Goal: Task Accomplishment & Management: Use online tool/utility

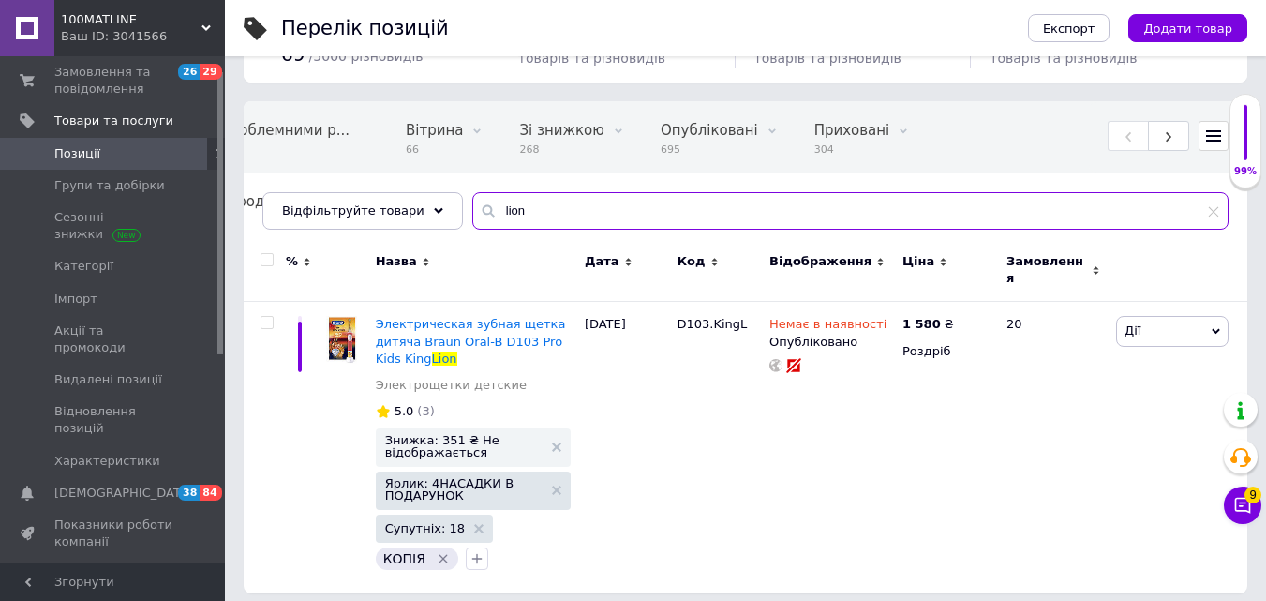
scroll to position [94, 0]
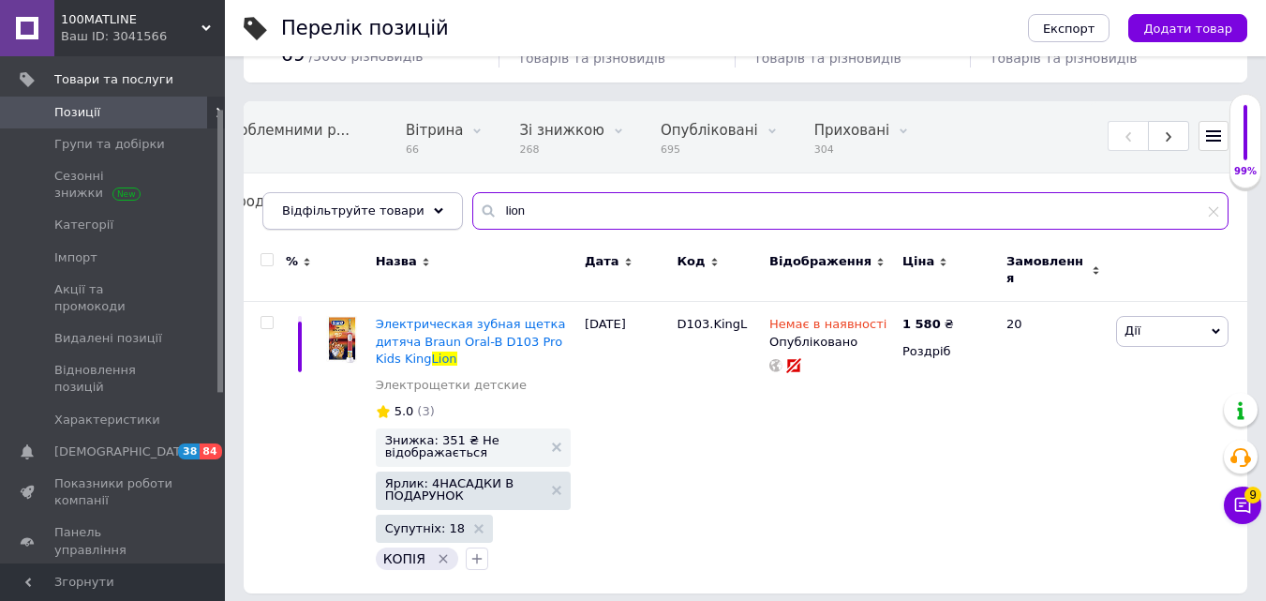
drag, startPoint x: 513, startPoint y: 213, endPoint x: 365, endPoint y: 212, distance: 148.0
click at [365, 212] on div "Відфільтруйте товари lion" at bounding box center [745, 210] width 966 height 37
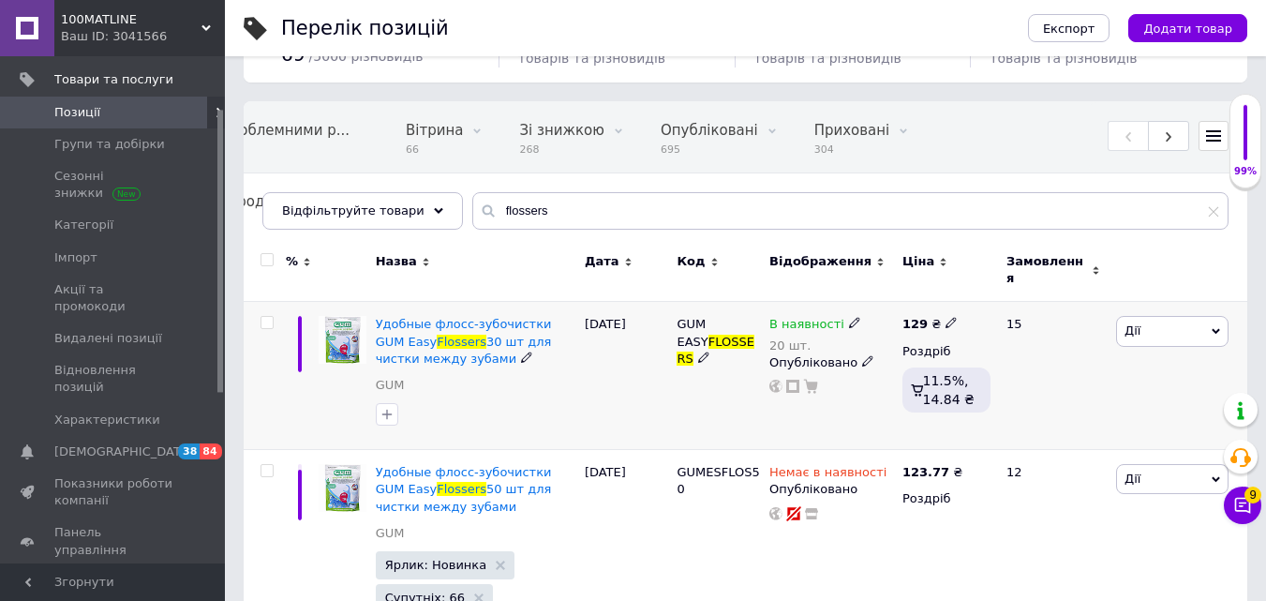
scroll to position [168, 0]
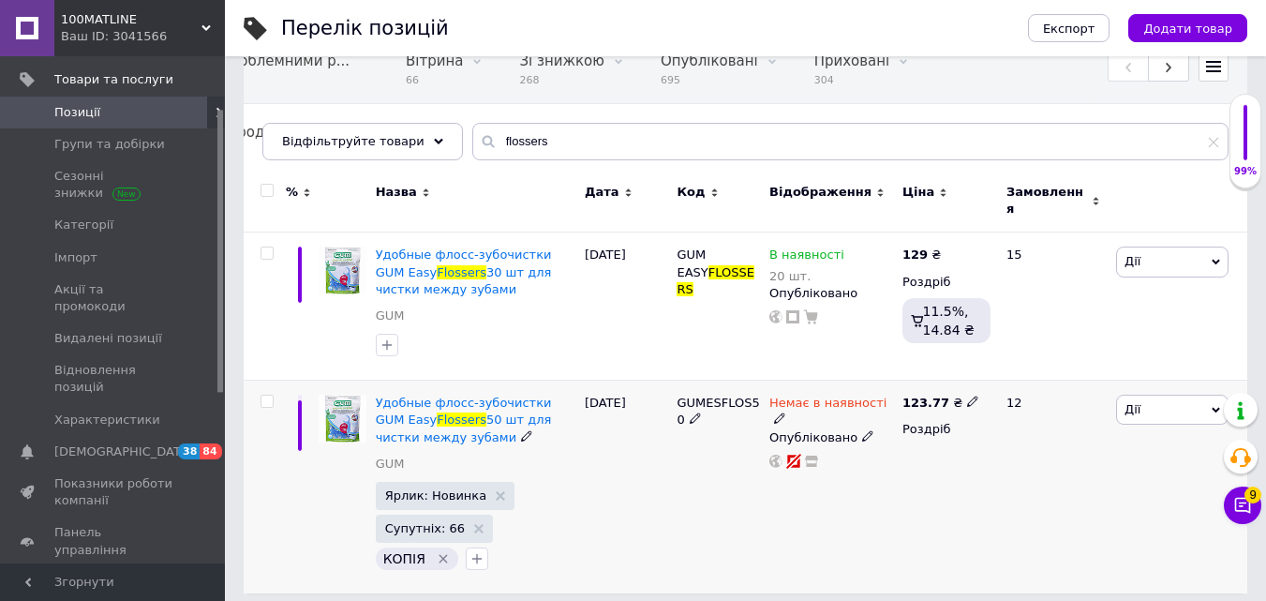
click at [862, 430] on icon at bounding box center [867, 435] width 11 height 11
click at [837, 460] on li "Прихований" at bounding box center [827, 473] width 130 height 26
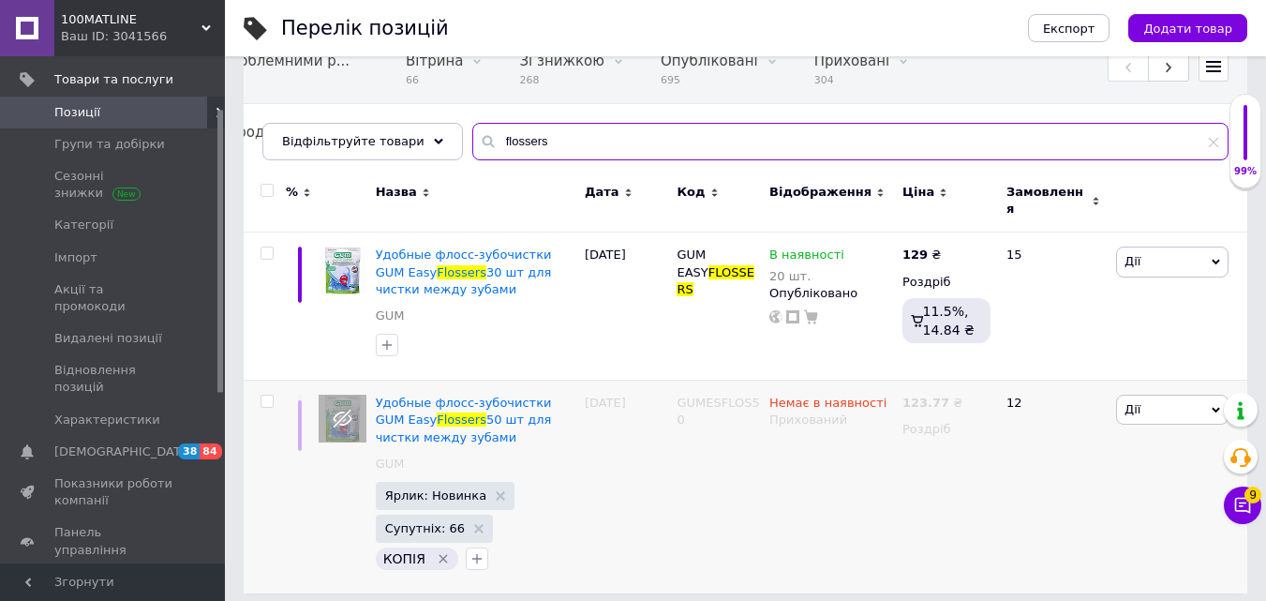
drag, startPoint x: 593, startPoint y: 143, endPoint x: 287, endPoint y: 107, distance: 308.6
click at [287, 107] on div "Всі 999 Товари з проблемними р... 1 Вітрина 66 Видалити Редагувати Зі знижкою 2…" at bounding box center [745, 96] width 1003 height 128
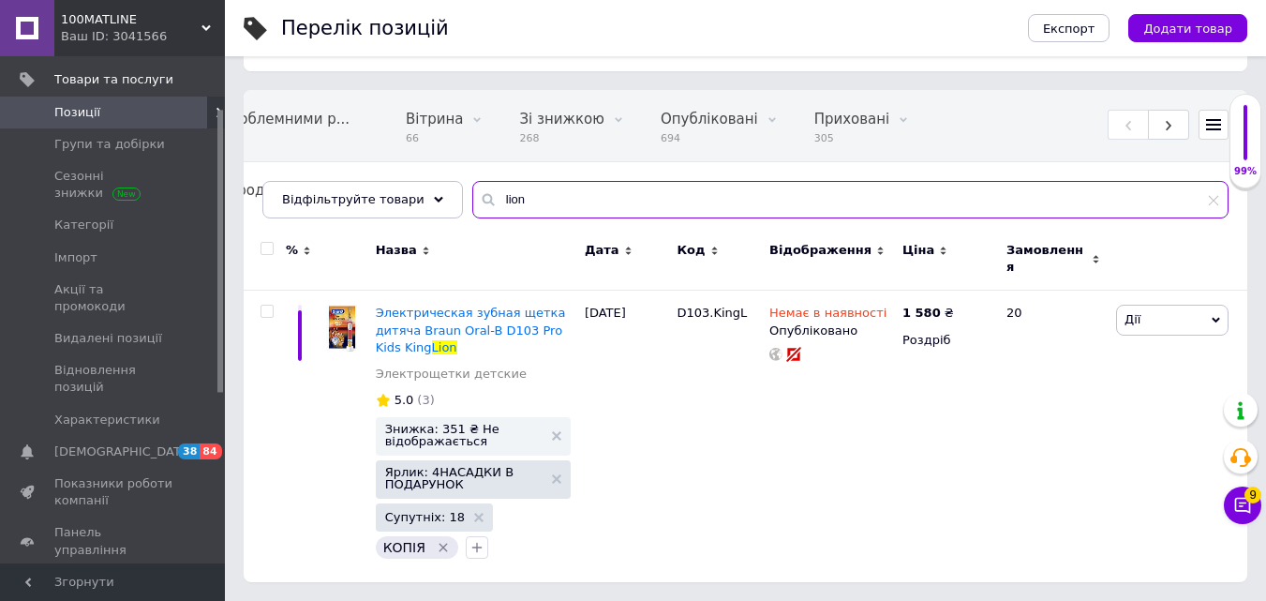
scroll to position [98, 0]
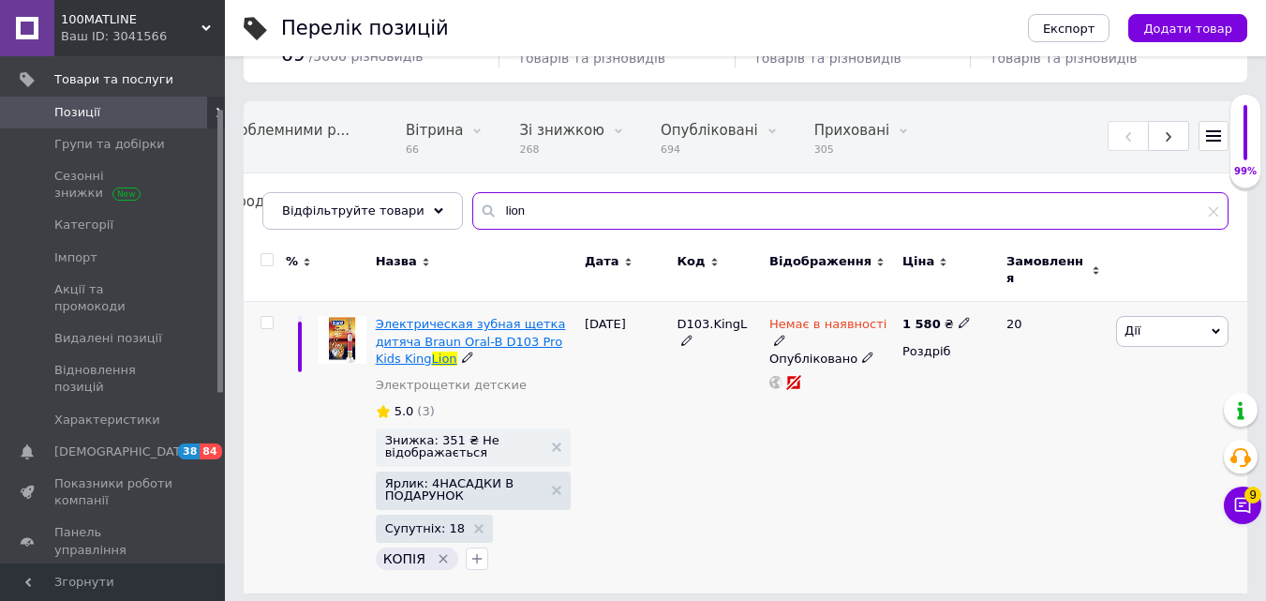
type input "lion"
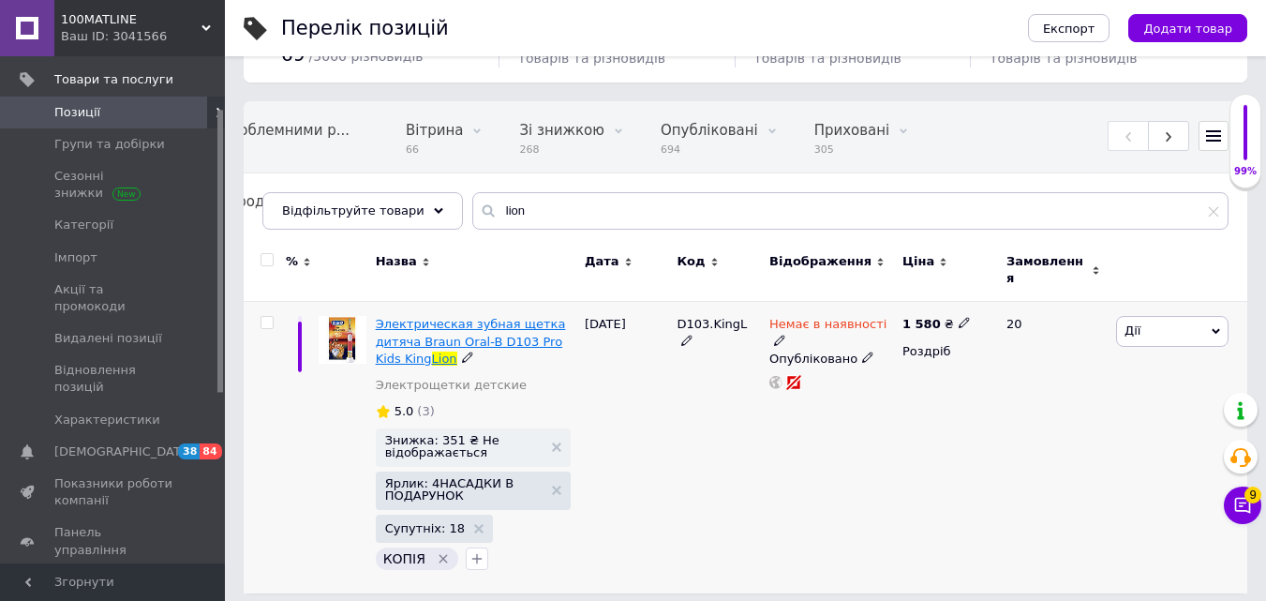
click at [488, 319] on span "Электрическая зубная щетка дитяча Braun Oral-B D103 Pro Kids King" at bounding box center [471, 341] width 190 height 48
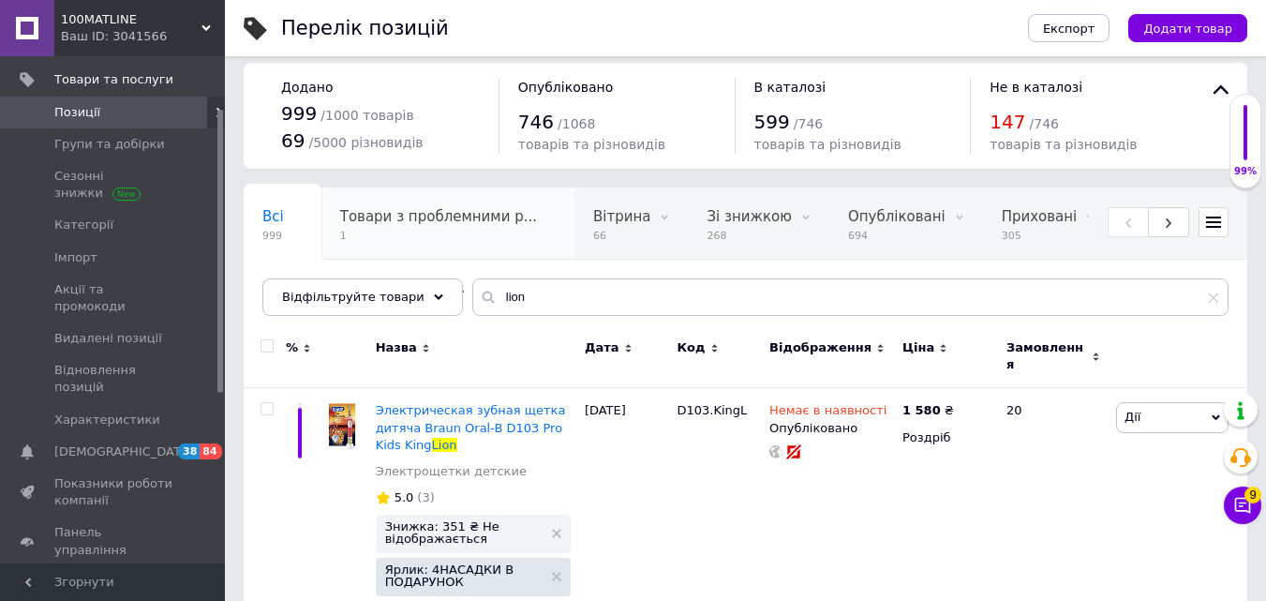
scroll to position [0, 199]
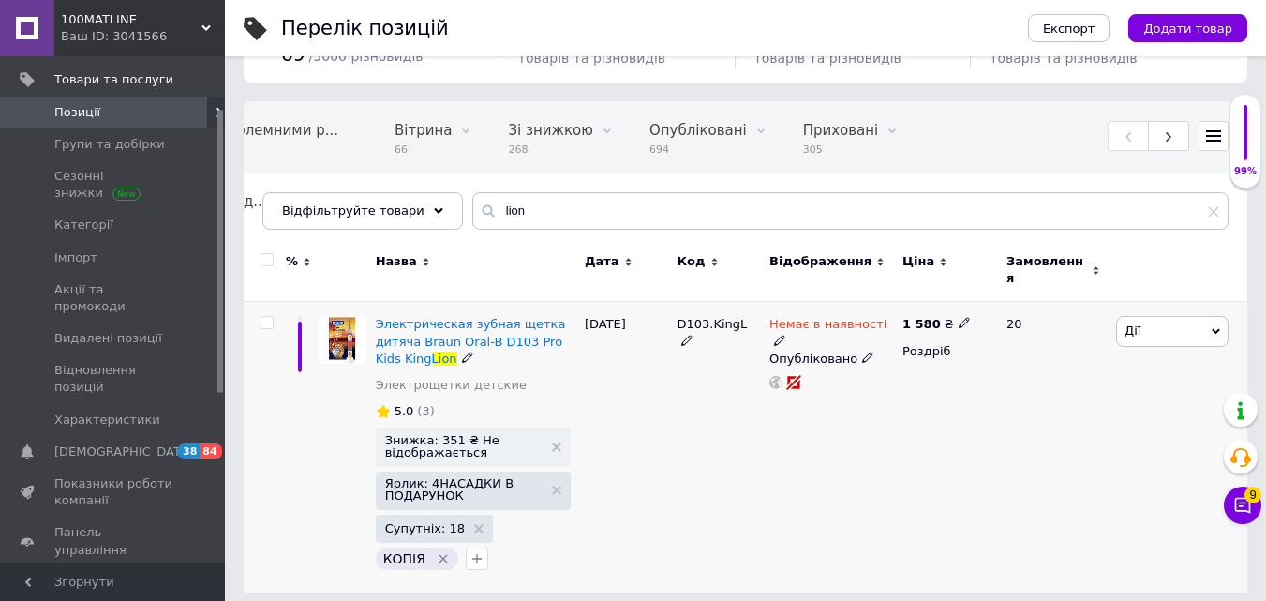
click at [1155, 316] on span "Дії" at bounding box center [1172, 331] width 112 height 30
click at [1119, 407] on li "Копіювати" at bounding box center [1103, 420] width 248 height 26
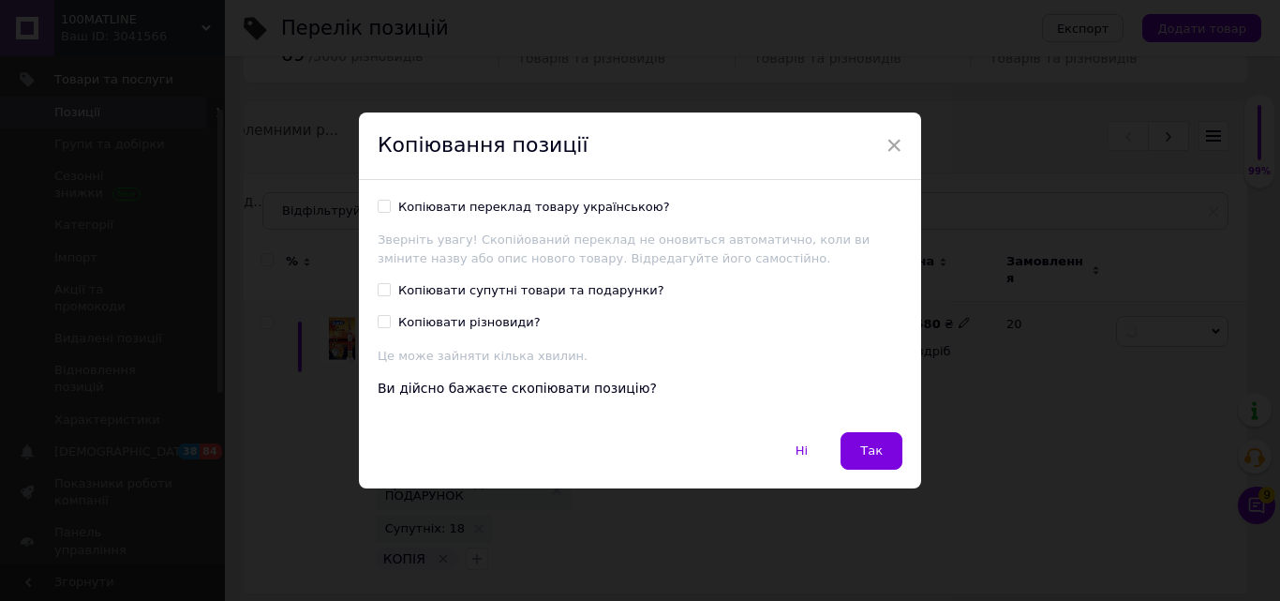
click at [385, 201] on input "Копіювати переклад товару українською?" at bounding box center [384, 206] width 12 height 12
checkbox input "true"
click at [877, 440] on button "Так" at bounding box center [871, 450] width 62 height 37
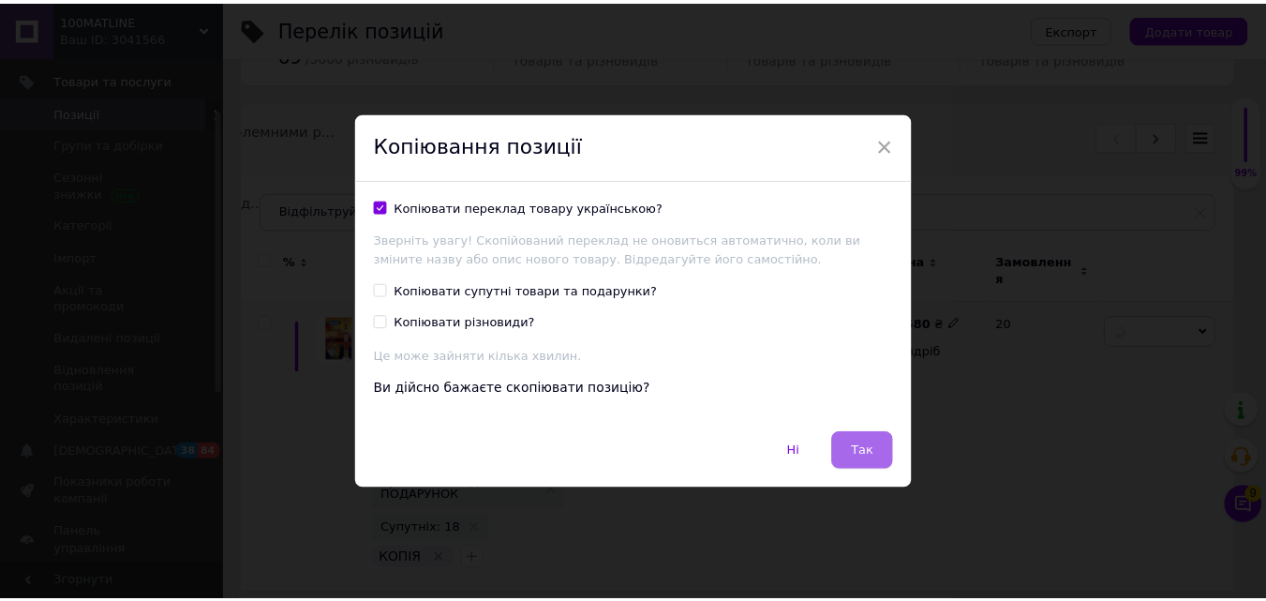
scroll to position [0, 185]
